Goal: Task Accomplishment & Management: Manage account settings

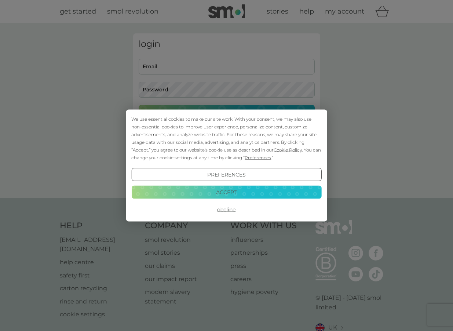
click at [194, 177] on button "Preferences" at bounding box center [226, 174] width 190 height 13
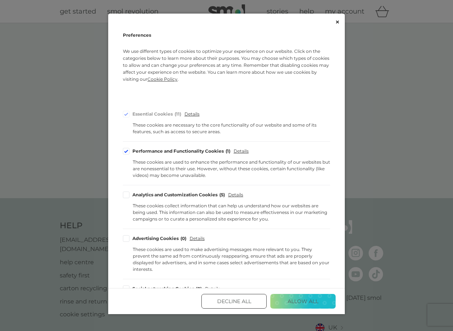
drag, startPoint x: 219, startPoint y: 301, endPoint x: 216, endPoint y: 226, distance: 74.5
click at [219, 301] on button "Decline All" at bounding box center [233, 301] width 65 height 15
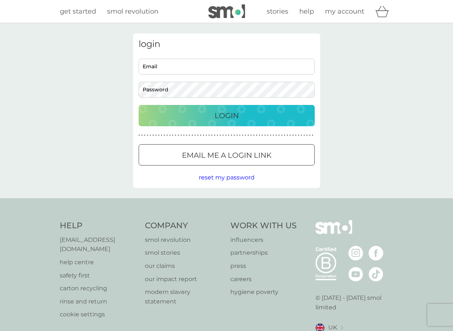
click at [188, 68] on input "Email" at bounding box center [227, 67] width 176 height 16
type input "[PERSON_NAME][EMAIL_ADDRESS][DOMAIN_NAME]"
click at [216, 121] on button "Login" at bounding box center [227, 115] width 176 height 21
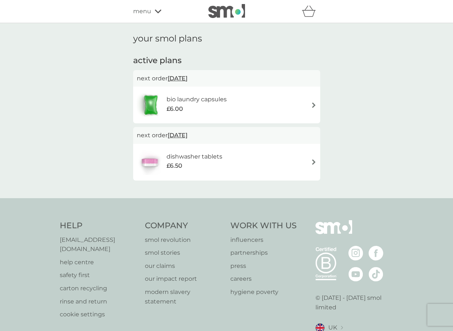
click at [279, 102] on div "bio laundry capsules £6.00" at bounding box center [227, 105] width 180 height 26
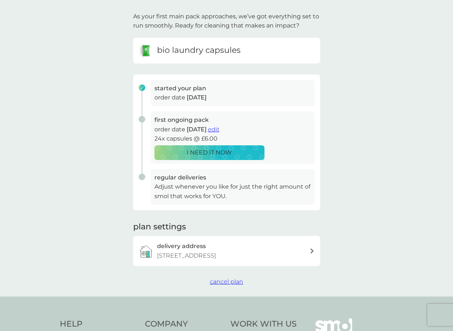
scroll to position [48, 0]
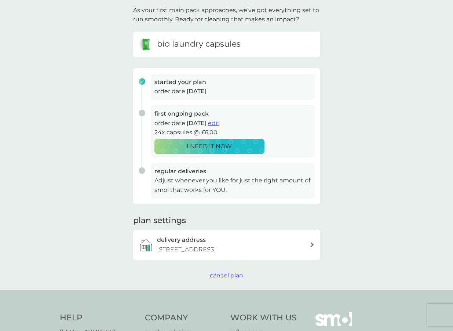
click at [220, 274] on span "cancel plan" at bounding box center [226, 275] width 33 height 7
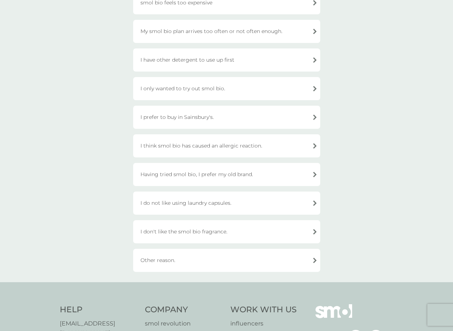
scroll to position [125, 0]
click at [211, 63] on div "I have other detergent to use up first" at bounding box center [226, 59] width 187 height 23
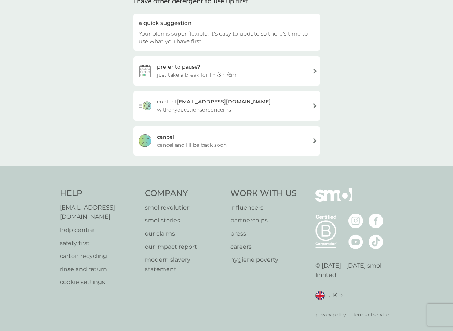
click at [216, 141] on span "cancel and I'll be back soon" at bounding box center [192, 145] width 70 height 8
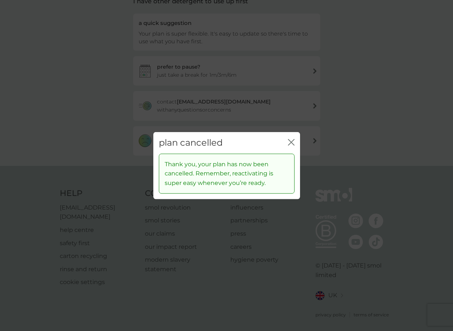
click at [290, 142] on icon "close" at bounding box center [291, 142] width 7 height 7
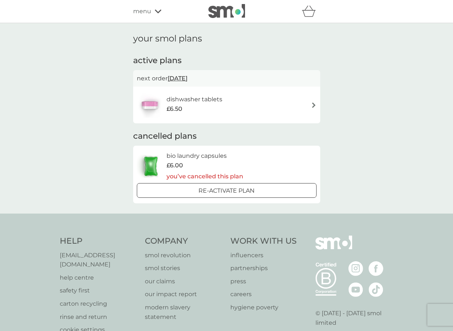
click at [274, 108] on div "dishwasher tablets £6.50" at bounding box center [227, 105] width 180 height 26
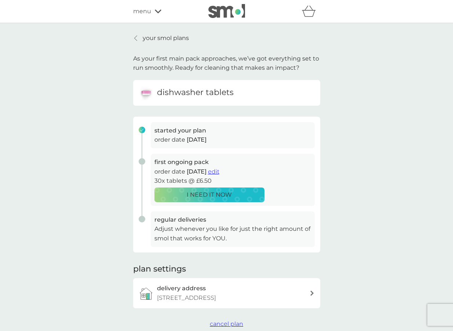
click at [217, 324] on span "cancel plan" at bounding box center [226, 323] width 33 height 7
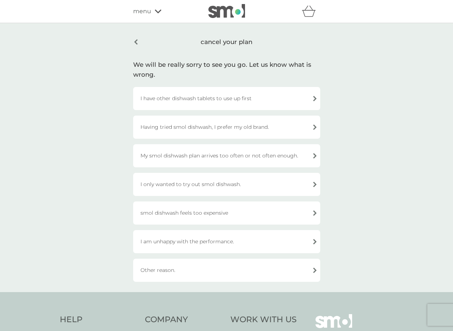
click at [196, 101] on div "I have other dishwash tablets to use up first" at bounding box center [226, 98] width 187 height 23
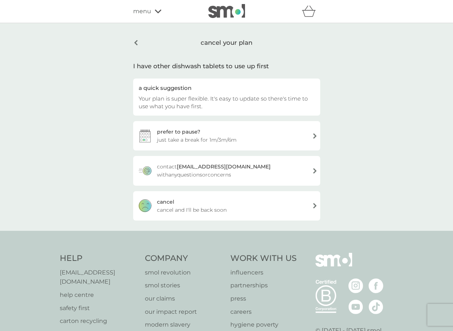
click at [186, 200] on div "cancel cancel and I'll be back soon" at bounding box center [226, 205] width 187 height 29
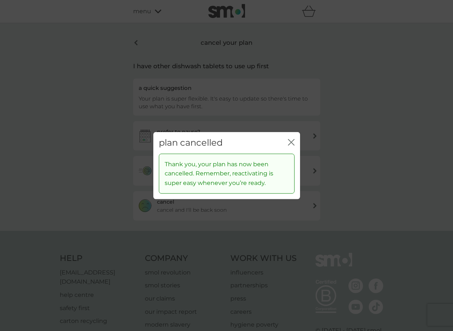
click at [289, 140] on icon "close" at bounding box center [291, 142] width 7 height 7
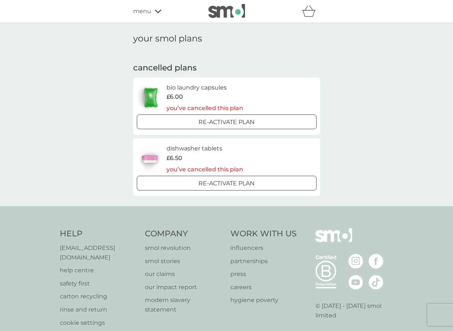
click at [233, 11] on img at bounding box center [226, 11] width 37 height 14
